Goal: Task Accomplishment & Management: Manage account settings

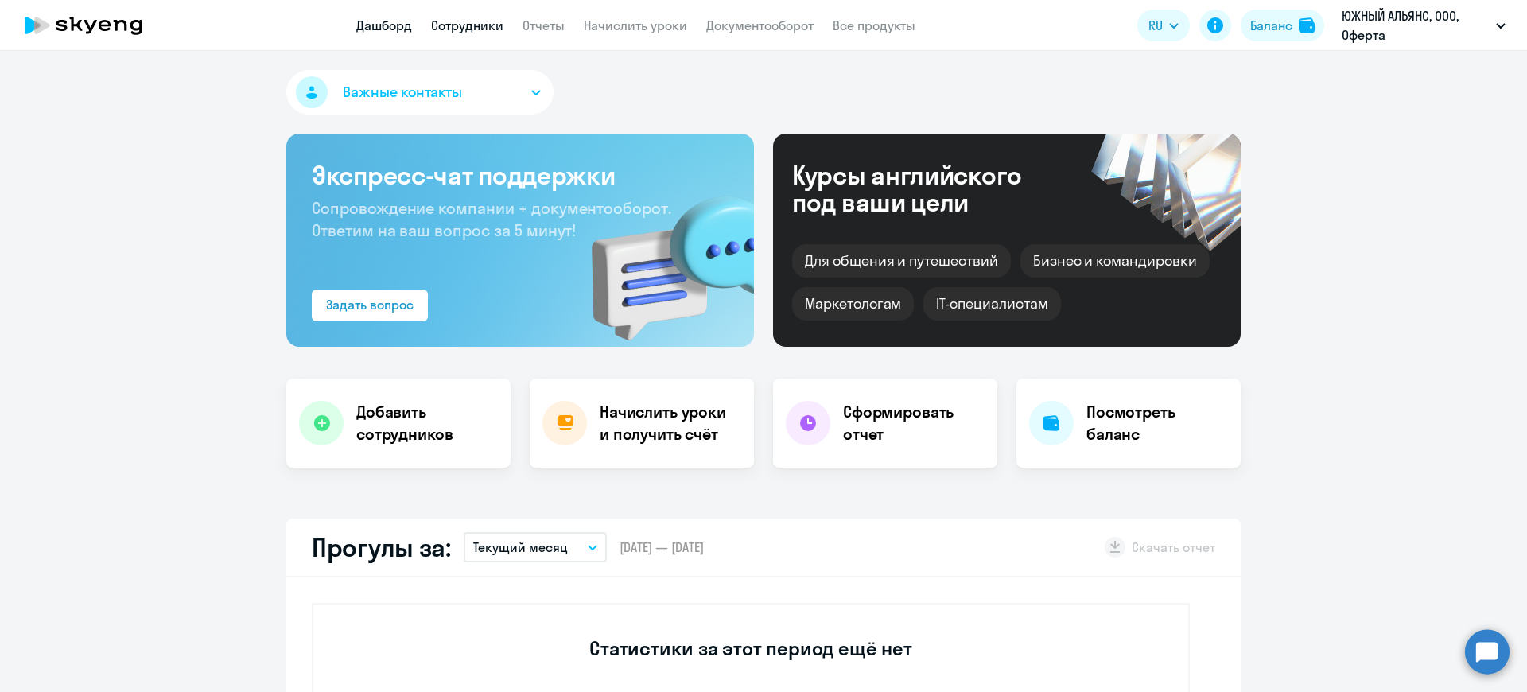
click at [484, 21] on link "Сотрудники" at bounding box center [467, 26] width 72 height 16
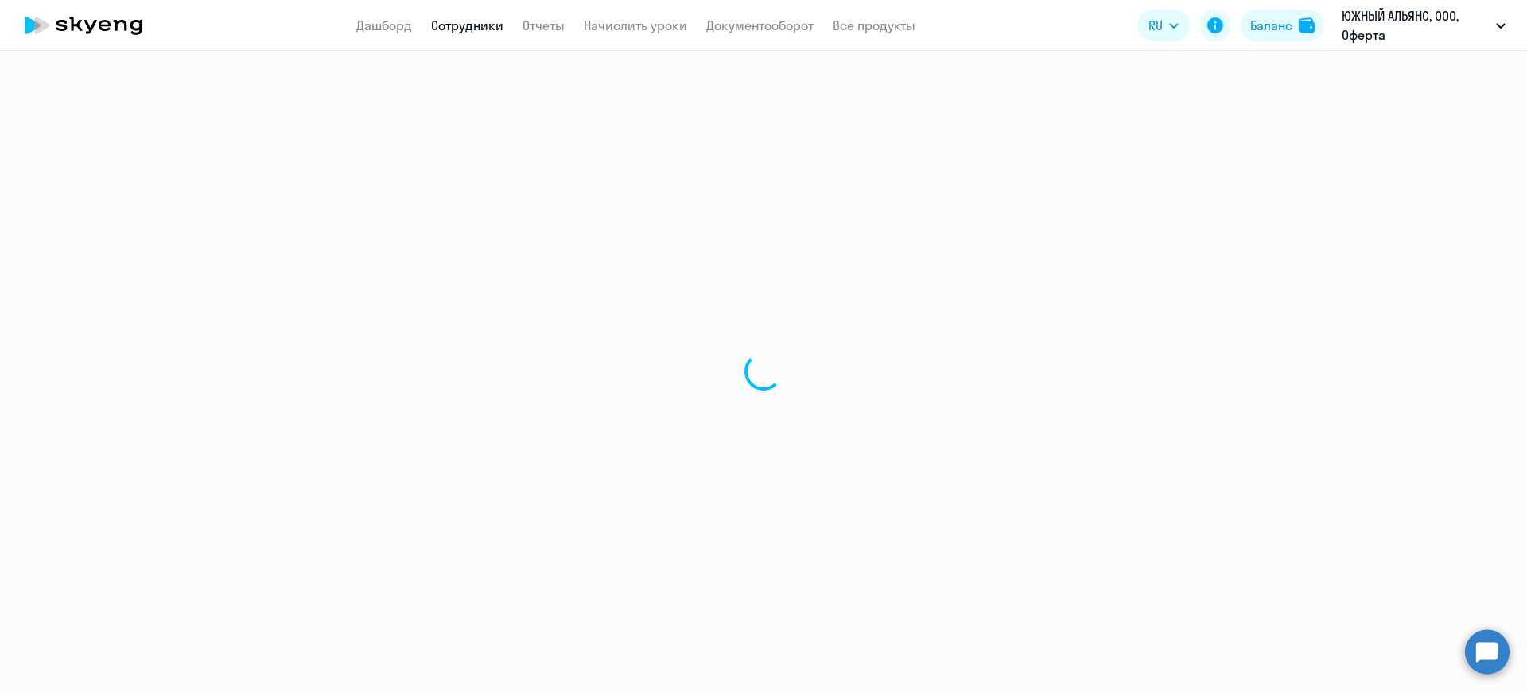
select select "30"
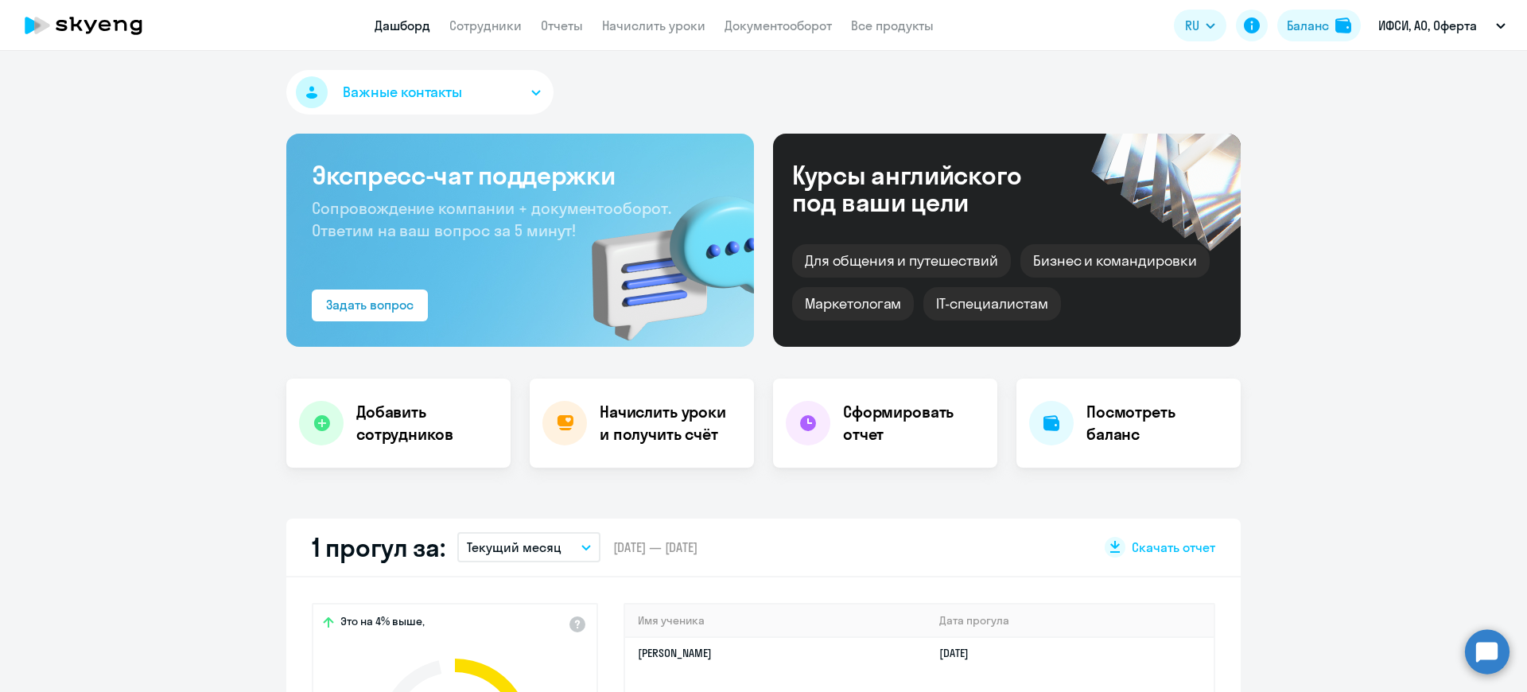
select select "30"
click at [501, 19] on link "Сотрудники" at bounding box center [485, 26] width 72 height 16
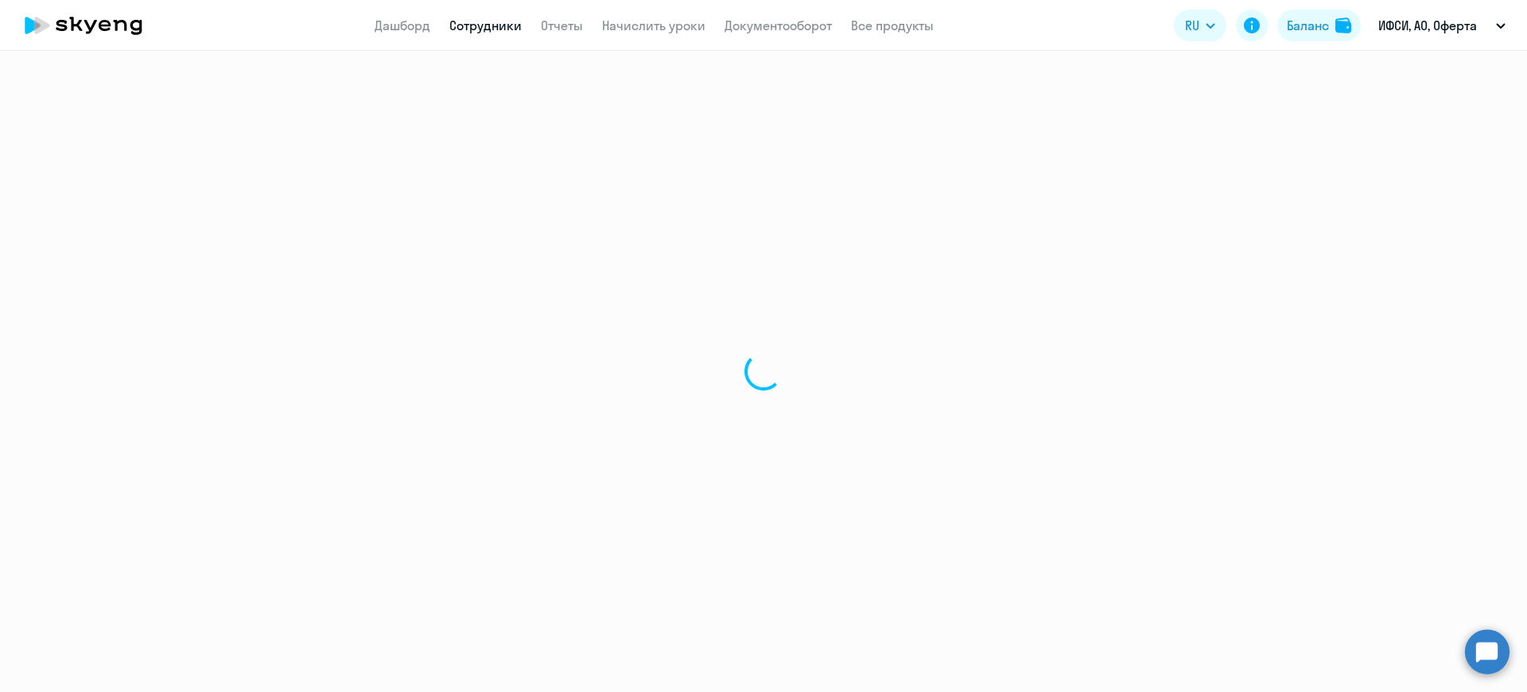
select select "30"
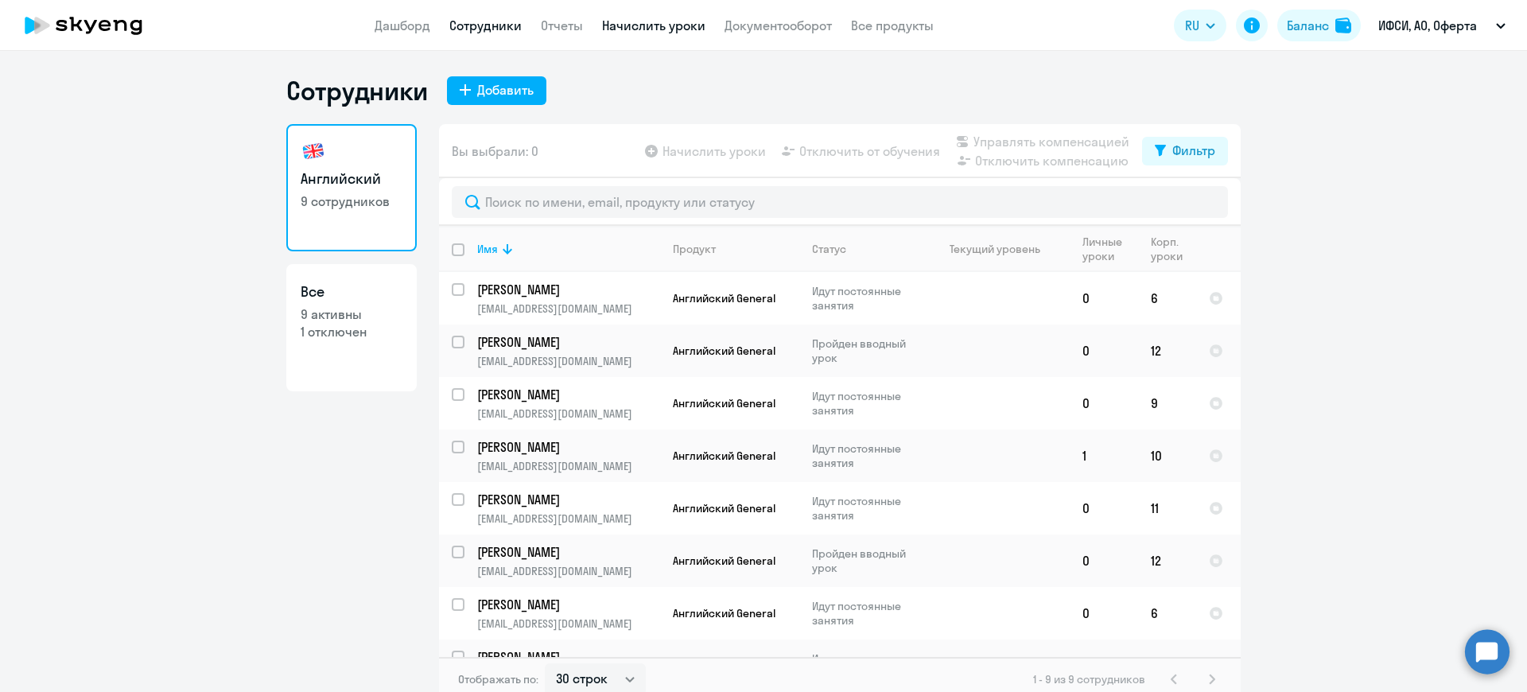
click at [646, 21] on link "Начислить уроки" at bounding box center [653, 26] width 103 height 16
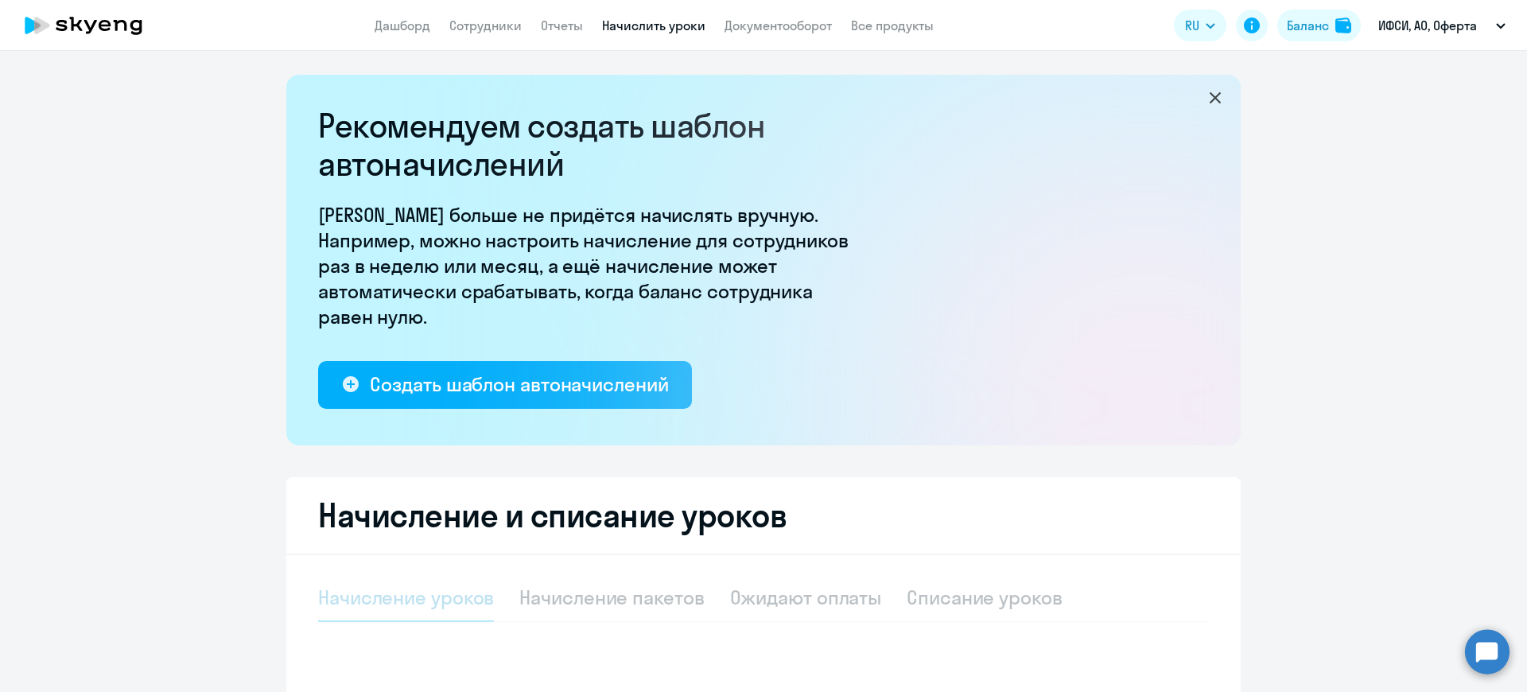
select select "10"
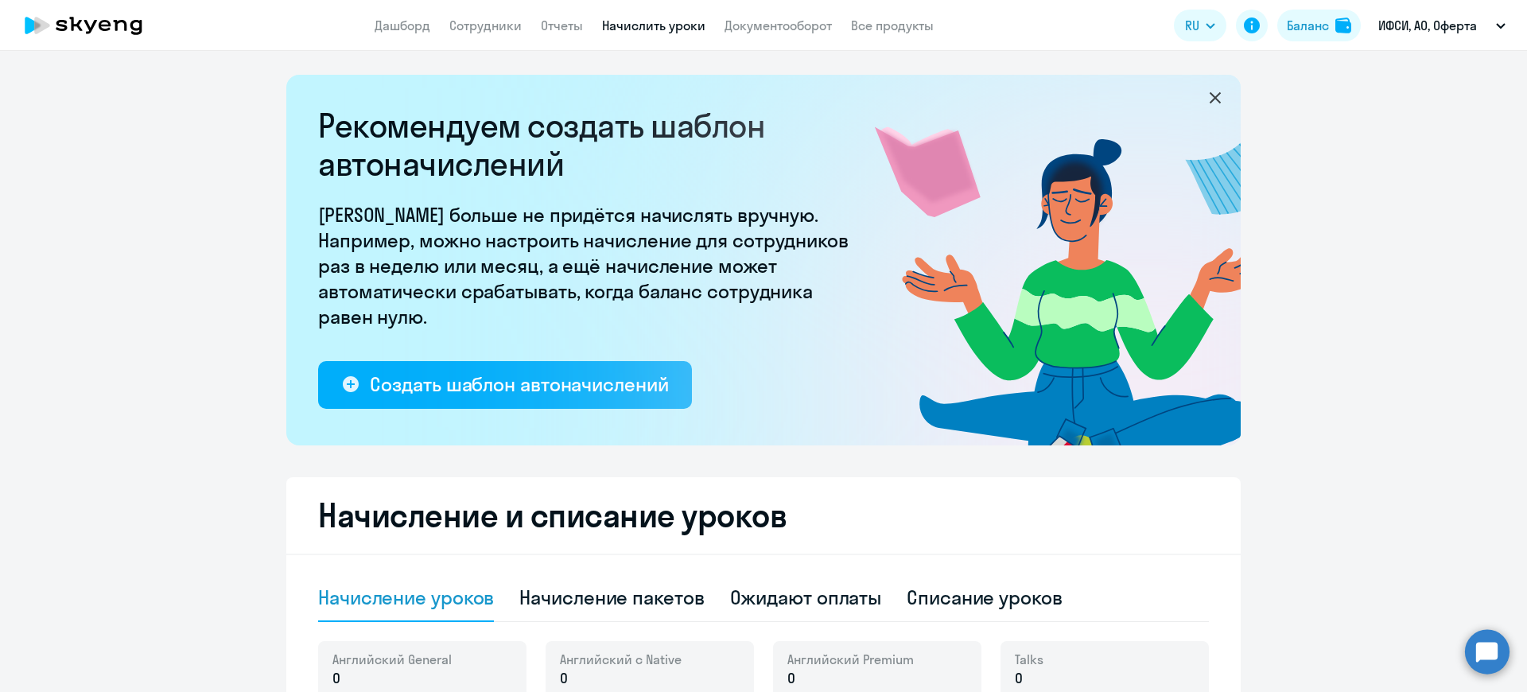
click at [407, 24] on link "Дашборд" at bounding box center [403, 26] width 56 height 16
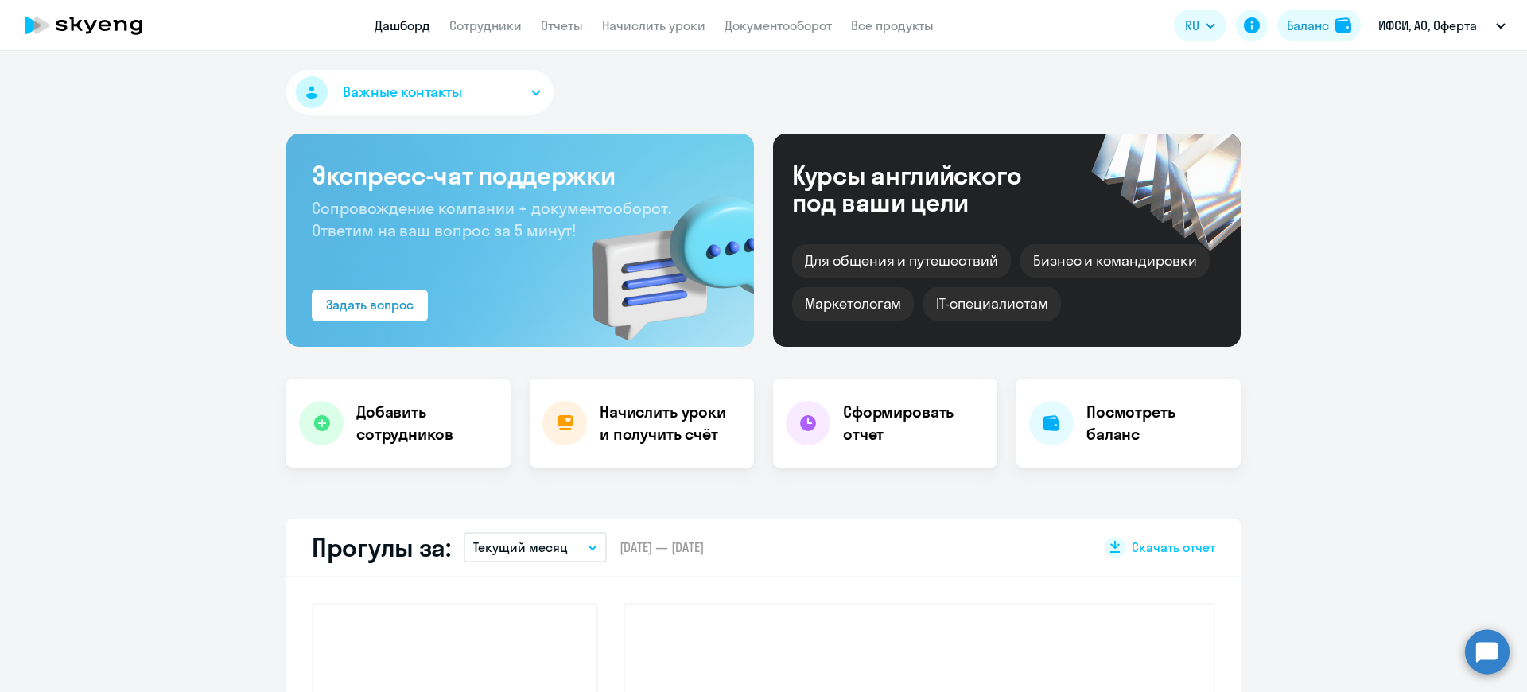
select select "30"
click at [566, 24] on link "Отчеты" at bounding box center [562, 26] width 42 height 16
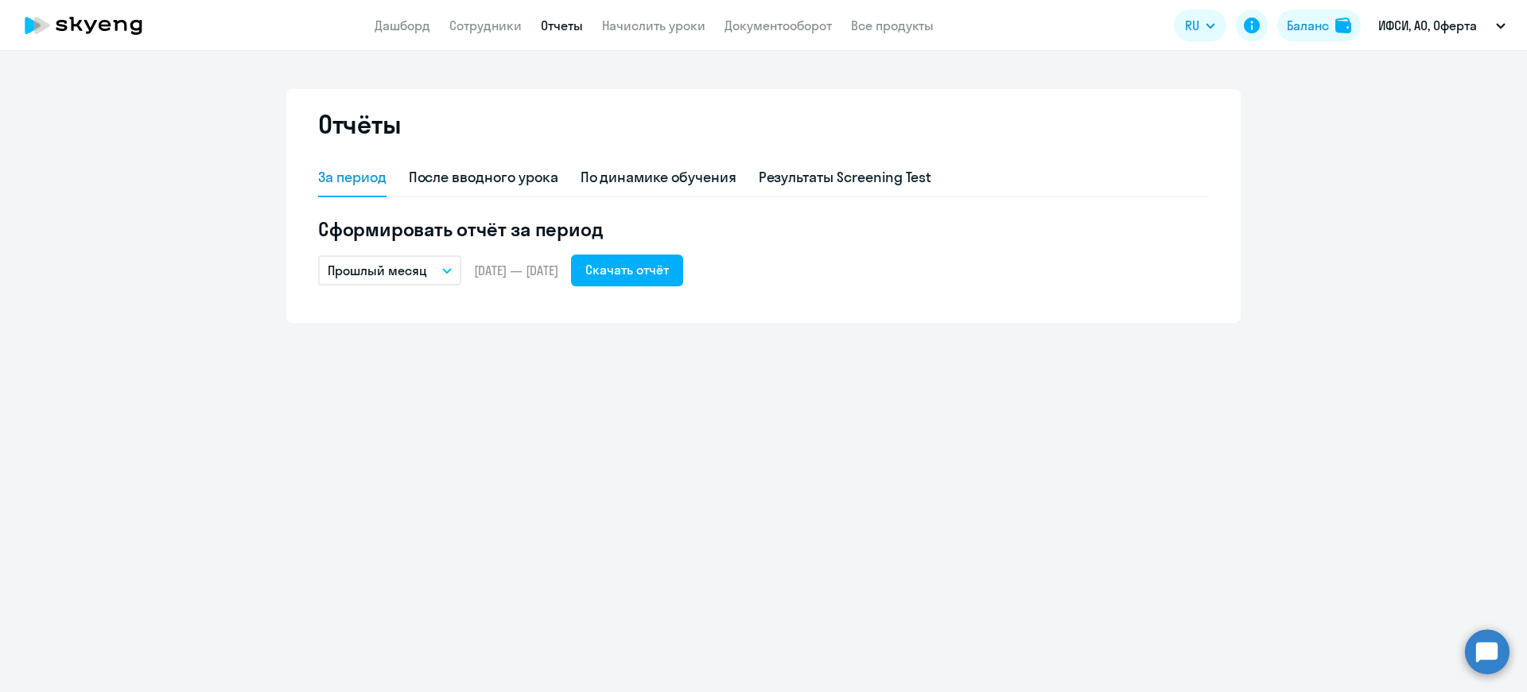
click at [449, 270] on icon "button" at bounding box center [447, 271] width 8 height 4
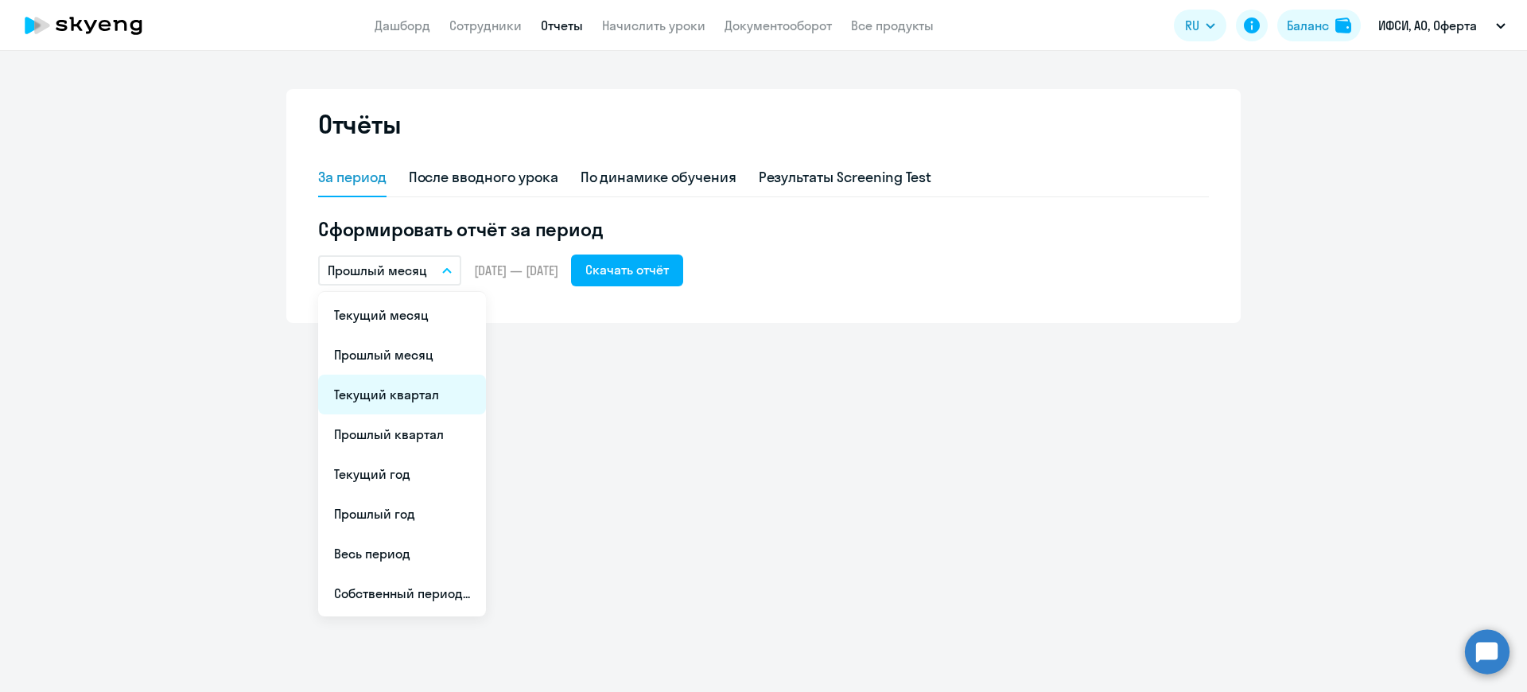
click at [399, 396] on li "Текущий квартал" at bounding box center [402, 395] width 168 height 40
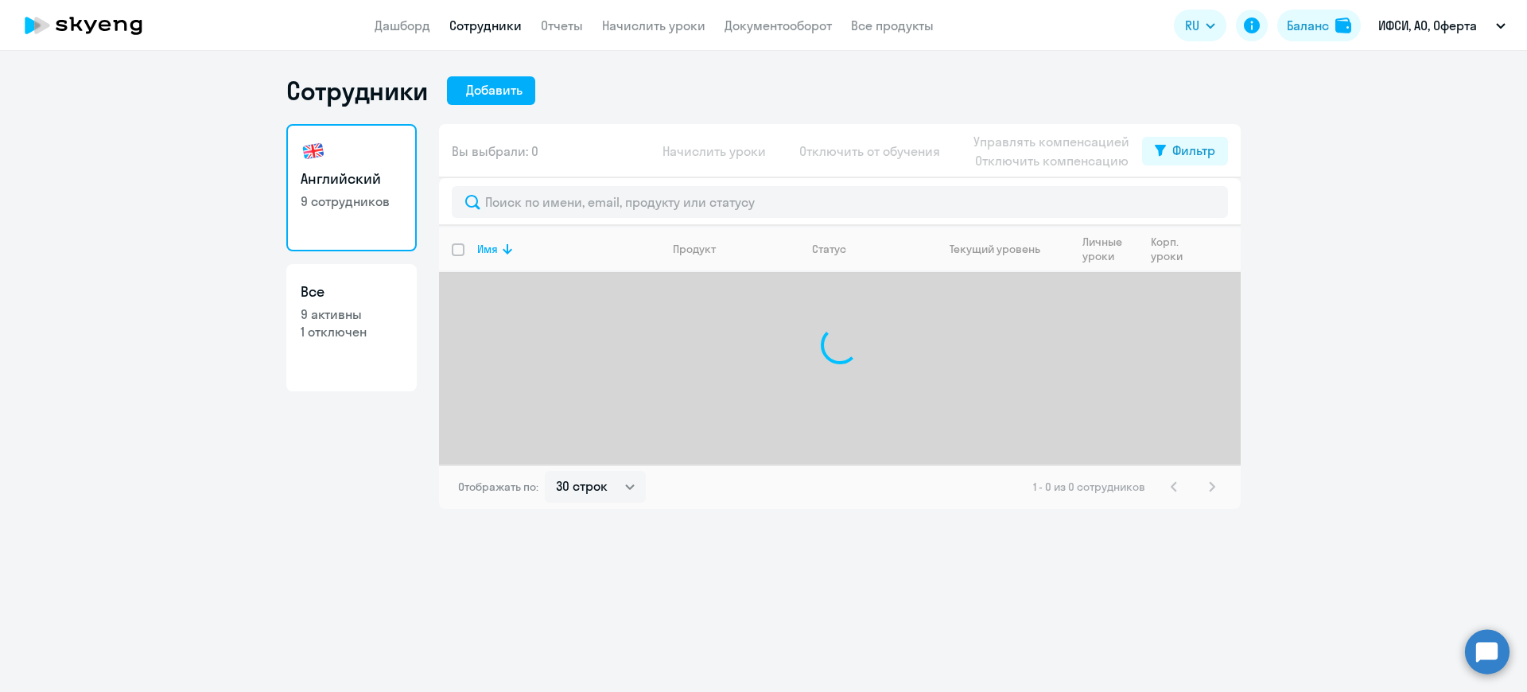
select select "30"
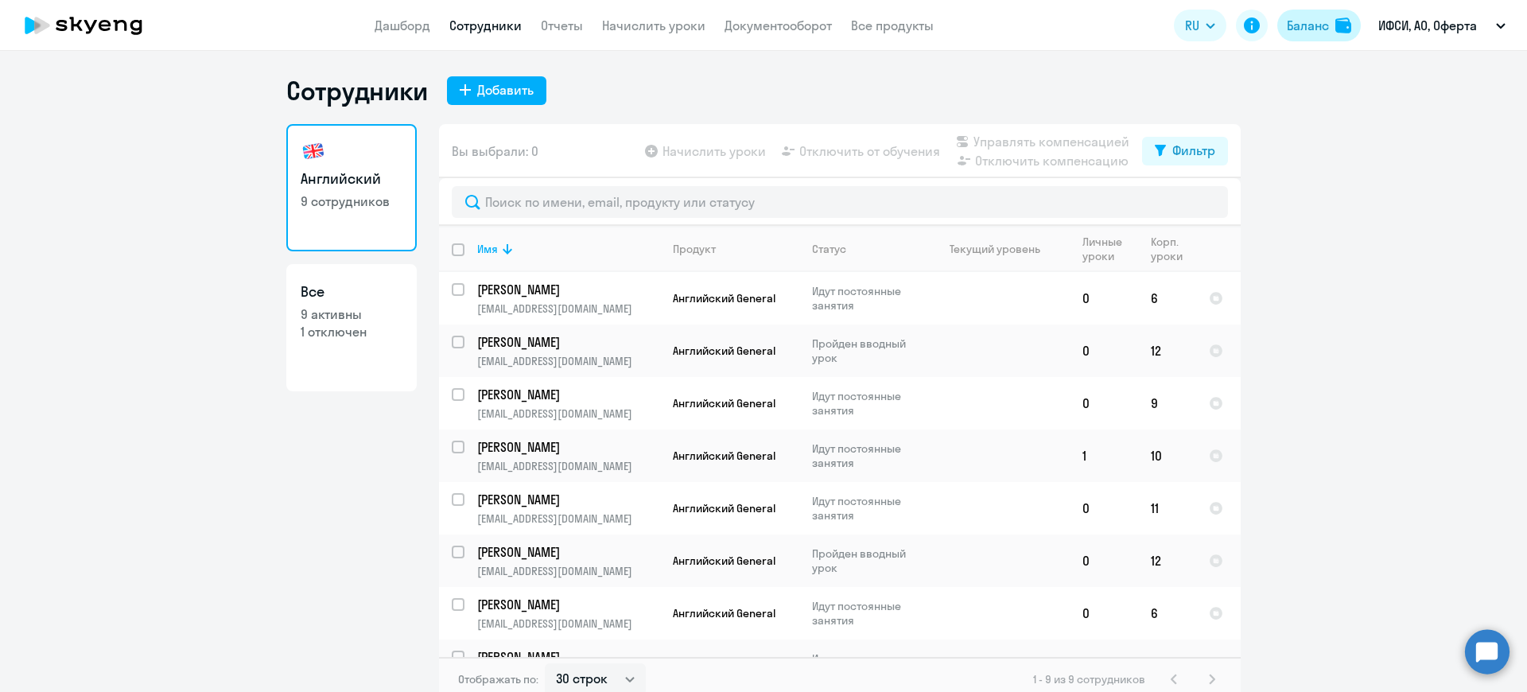
click at [1308, 25] on div "Баланс" at bounding box center [1308, 25] width 42 height 19
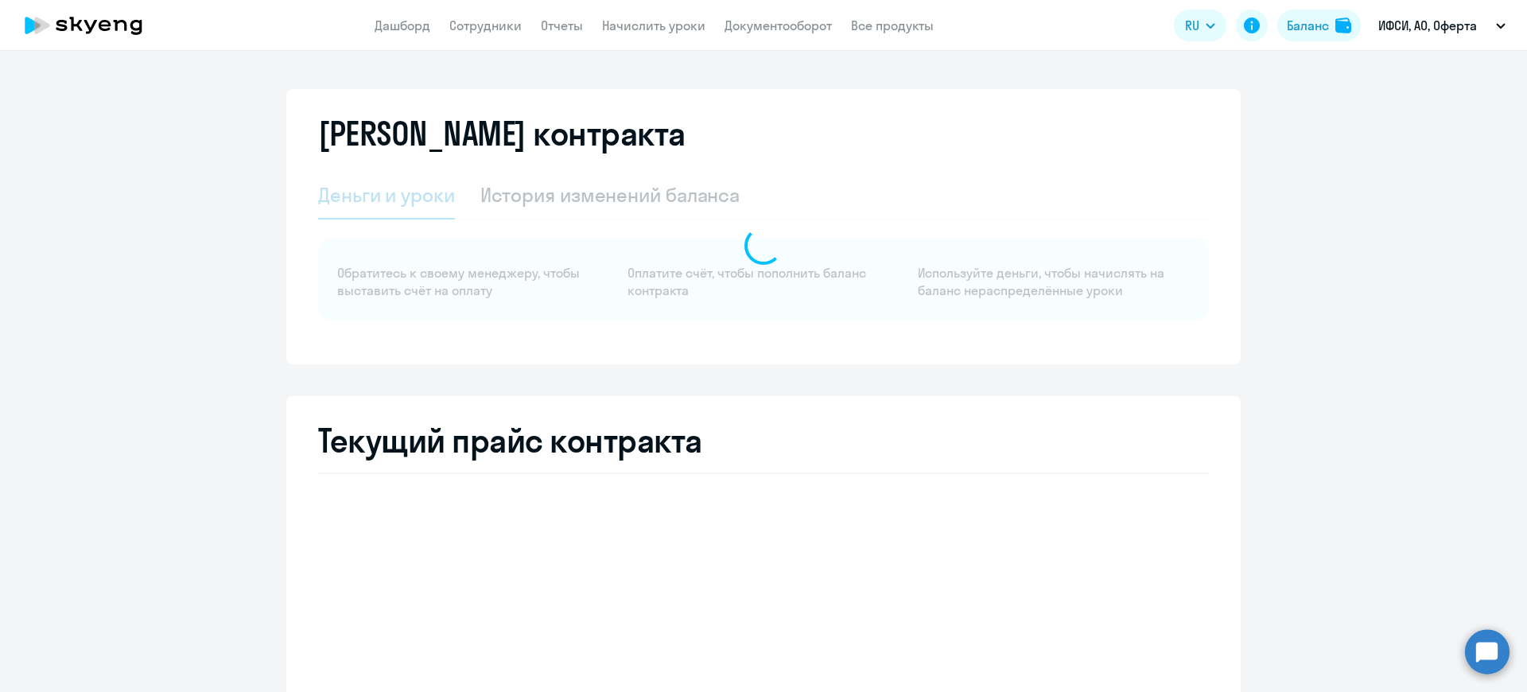
select select "english_adult_not_native_speaker"
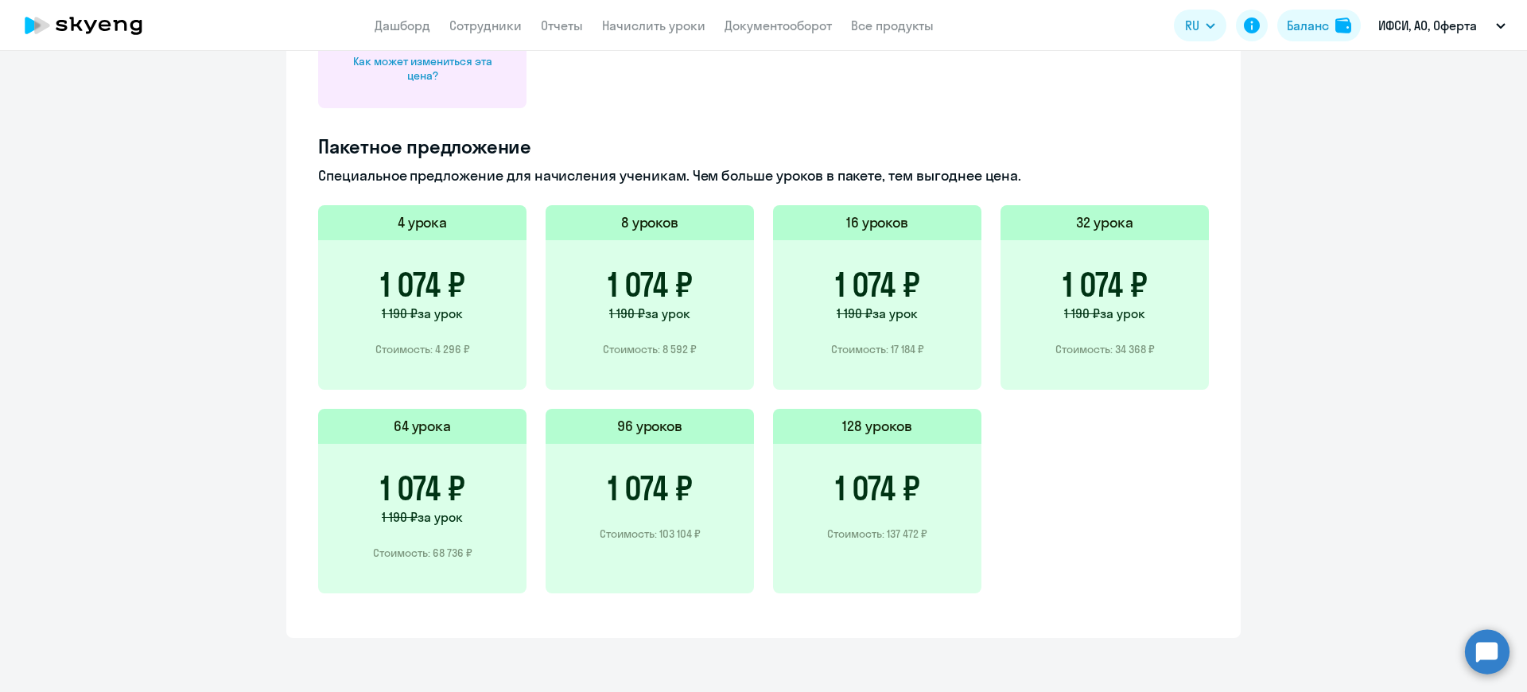
scroll to position [544, 0]
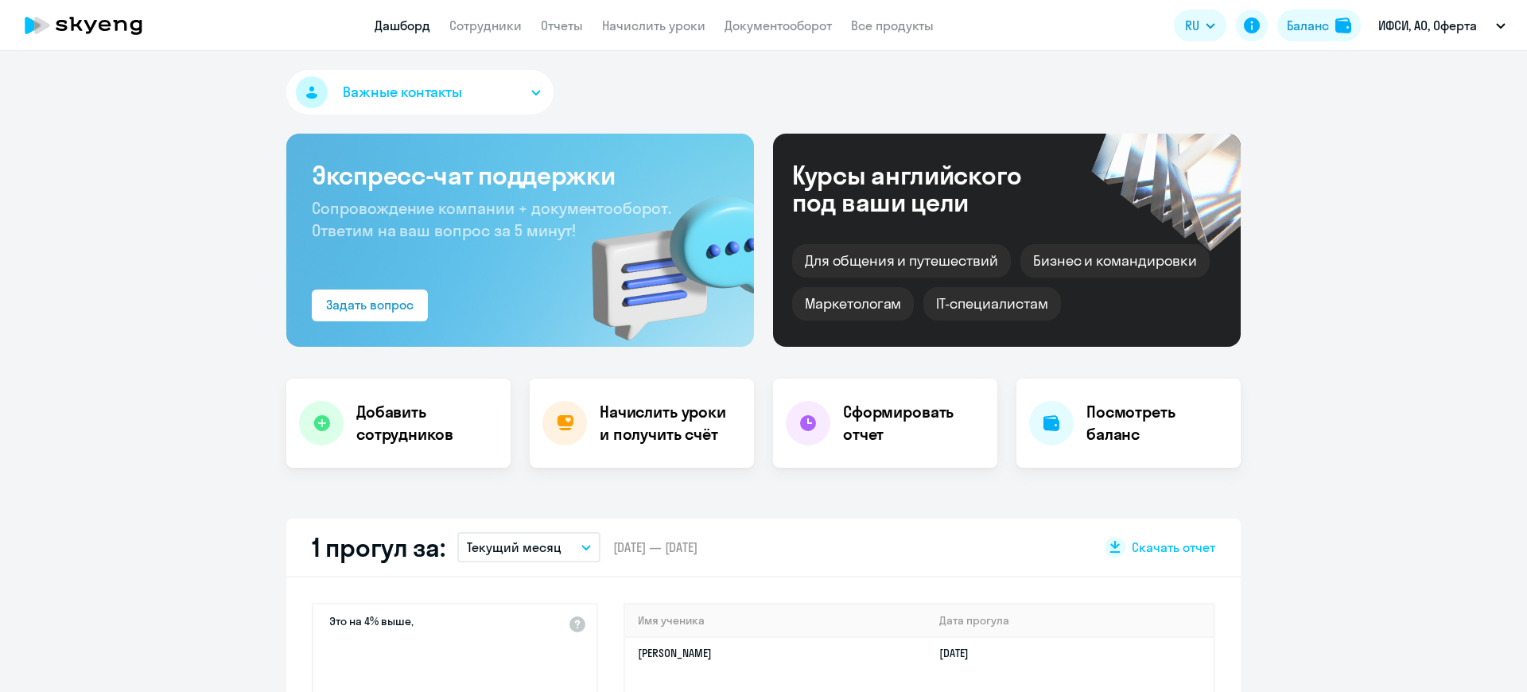
select select "30"
click at [395, 86] on span "Важные контакты" at bounding box center [402, 92] width 119 height 21
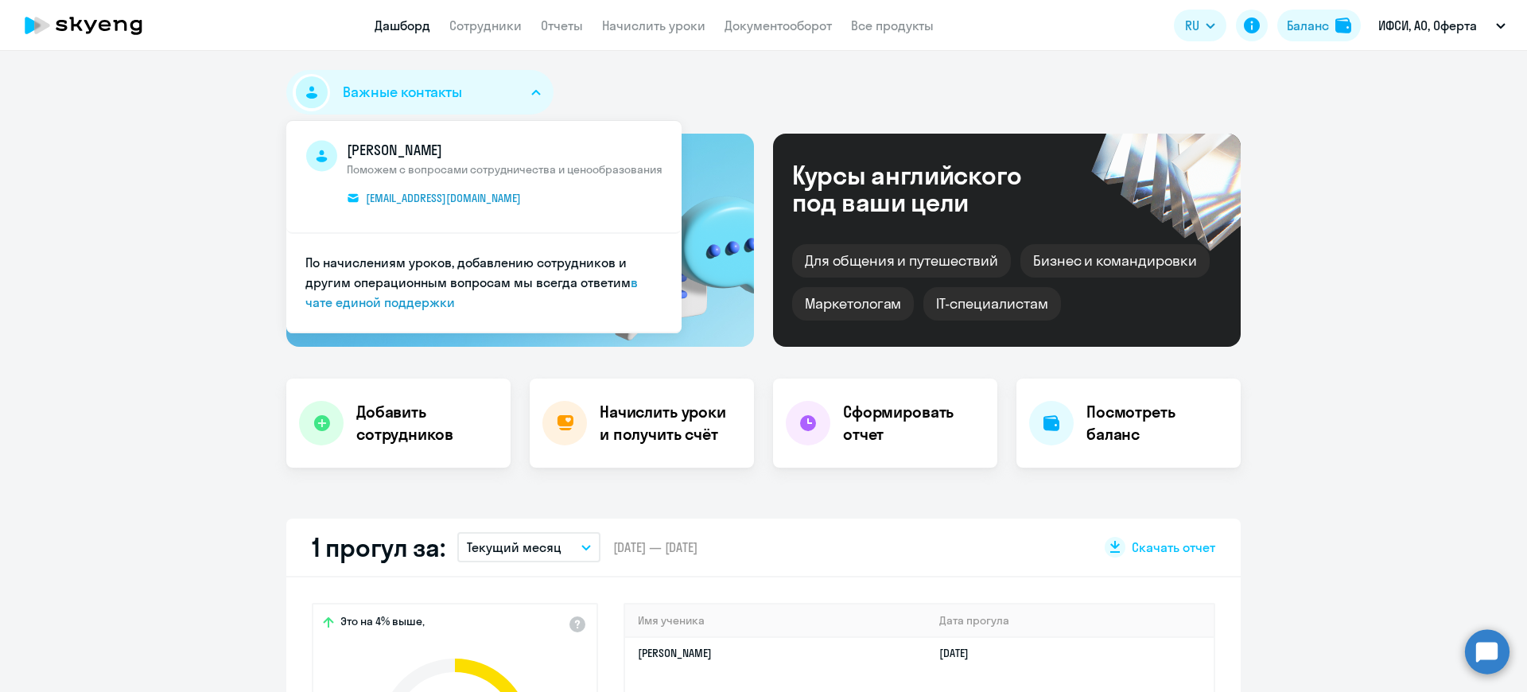
click at [416, 88] on span "Важные контакты" at bounding box center [402, 92] width 119 height 21
